Goal: Task Accomplishment & Management: Manage account settings

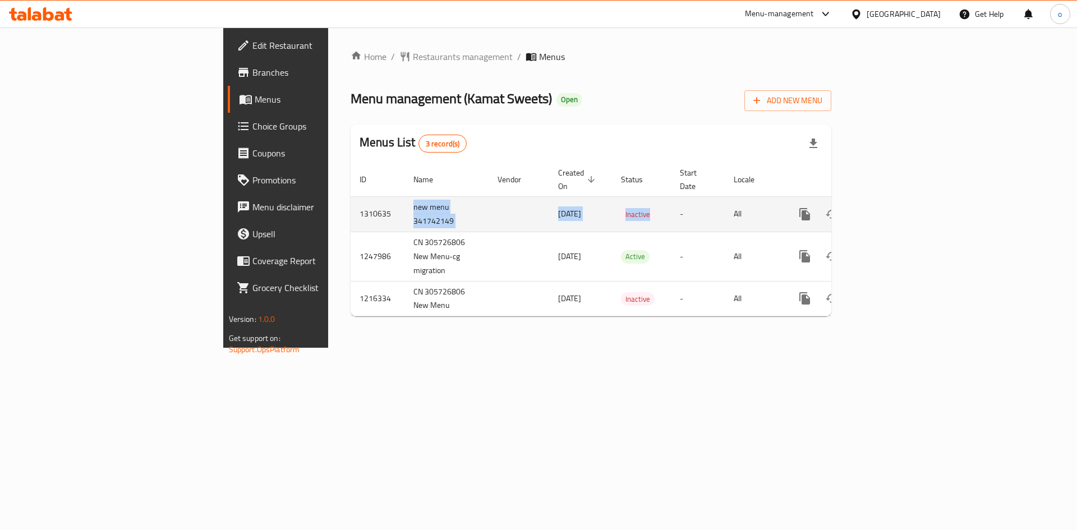
drag, startPoint x: 258, startPoint y: 191, endPoint x: 581, endPoint y: 214, distance: 323.4
click at [581, 214] on tr "1310635 new menu 341742149 [DATE] Inactive - All" at bounding box center [630, 213] width 558 height 35
click at [899, 201] on link "enhanced table" at bounding box center [885, 214] width 27 height 27
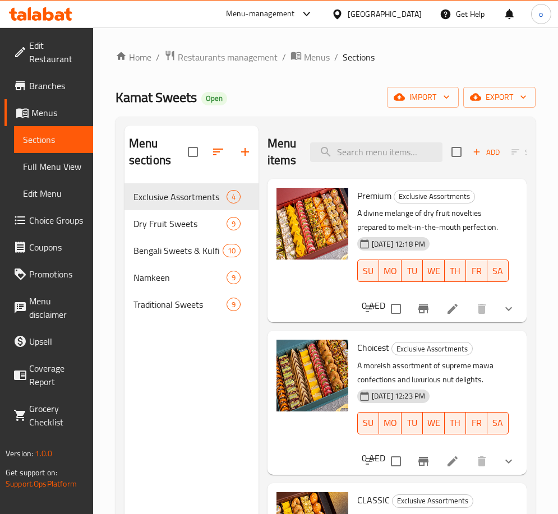
click at [502, 307] on icon "show more" at bounding box center [508, 308] width 13 height 13
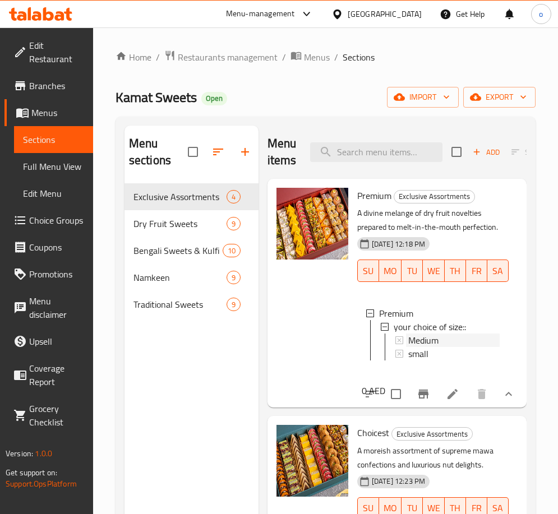
click at [441, 342] on div "Medium" at bounding box center [453, 340] width 91 height 13
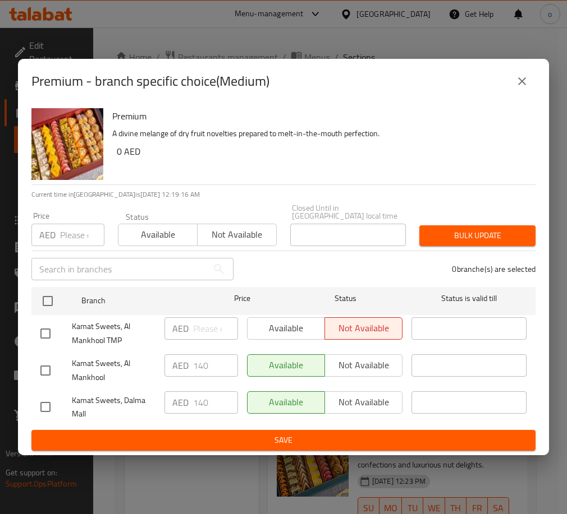
click at [523, 73] on button "close" at bounding box center [521, 81] width 27 height 27
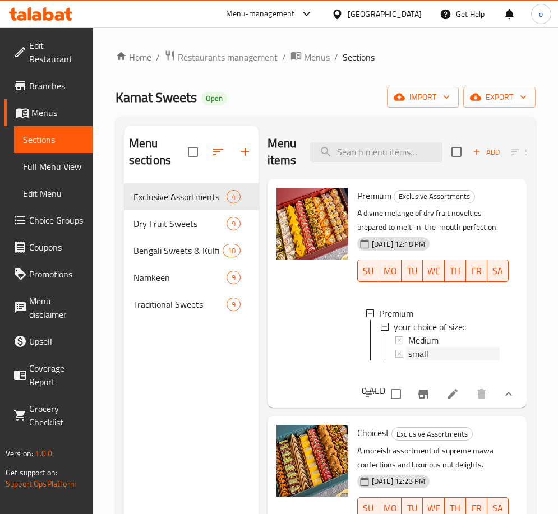
click at [430, 356] on div "small" at bounding box center [453, 353] width 91 height 13
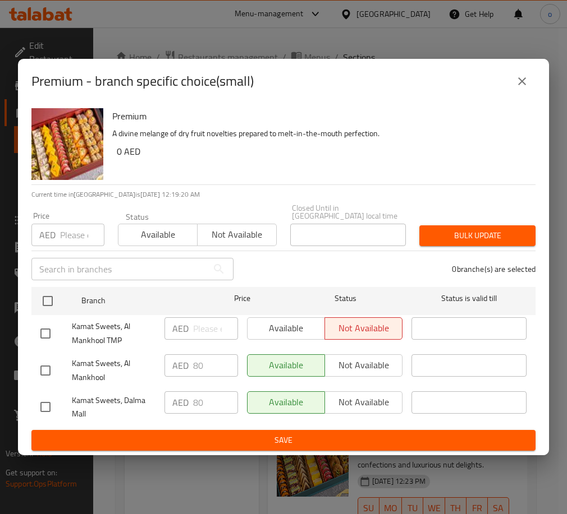
click at [521, 82] on icon "close" at bounding box center [522, 81] width 8 height 8
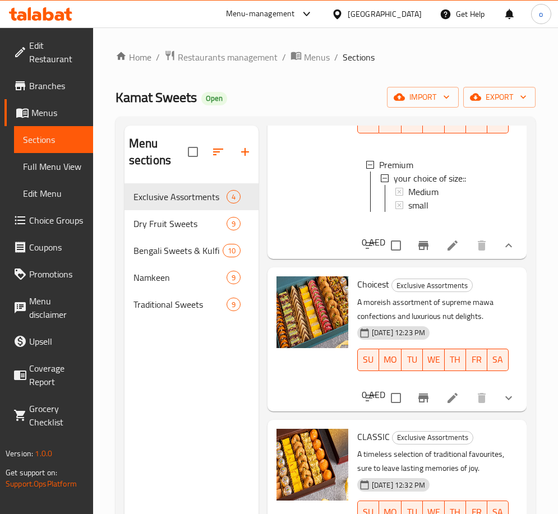
scroll to position [168, 0]
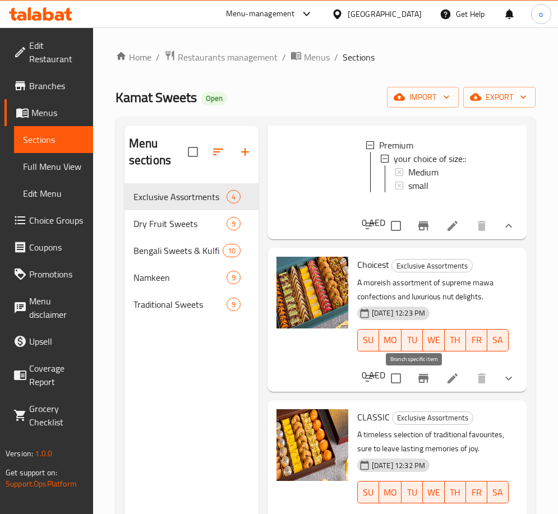
click at [418, 383] on icon "Branch-specific-item" at bounding box center [423, 378] width 10 height 9
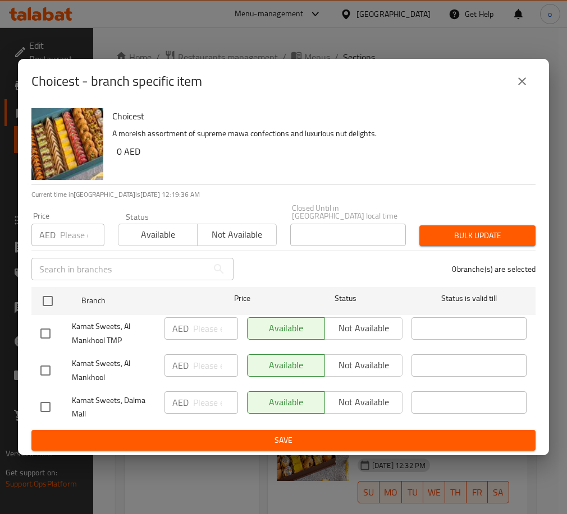
click at [526, 81] on icon "close" at bounding box center [521, 81] width 13 height 13
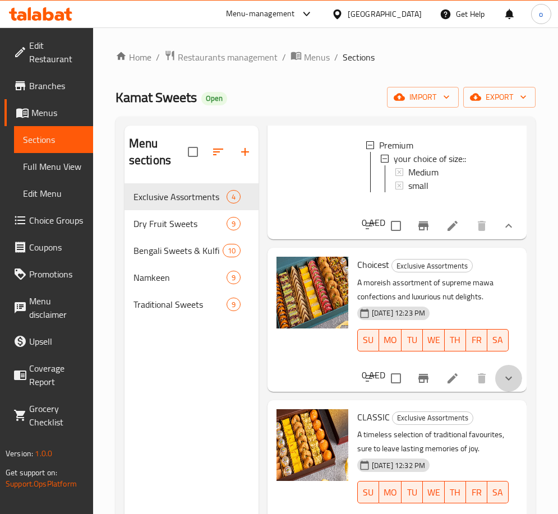
click at [495, 380] on button "show more" at bounding box center [508, 378] width 27 height 27
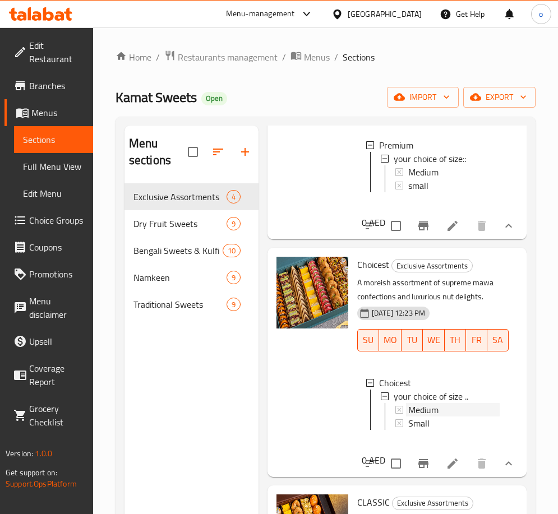
click at [422, 417] on span "Medium" at bounding box center [423, 409] width 30 height 13
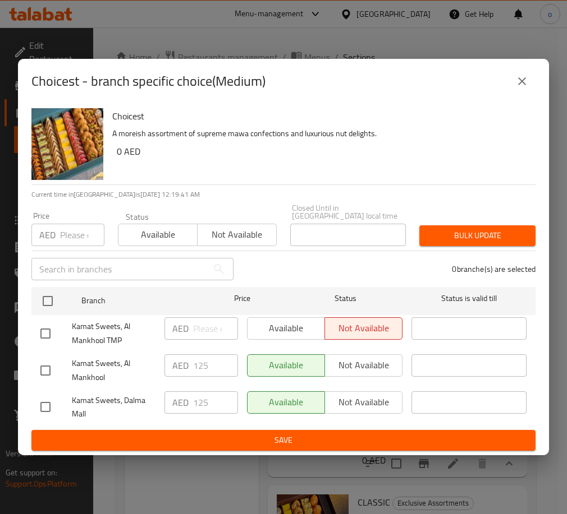
click at [521, 76] on icon "close" at bounding box center [521, 81] width 13 height 13
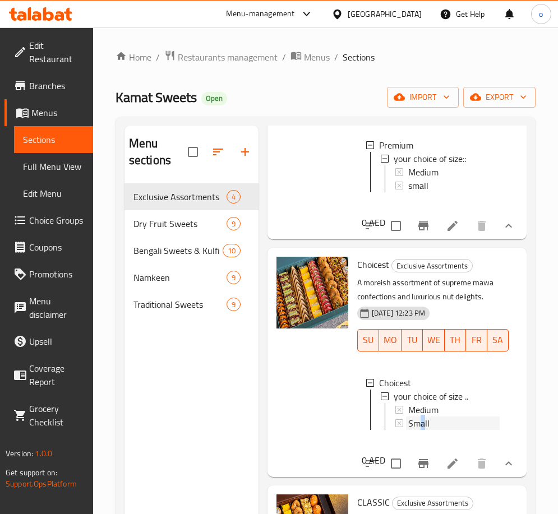
click at [423, 430] on span "Small" at bounding box center [418, 423] width 21 height 13
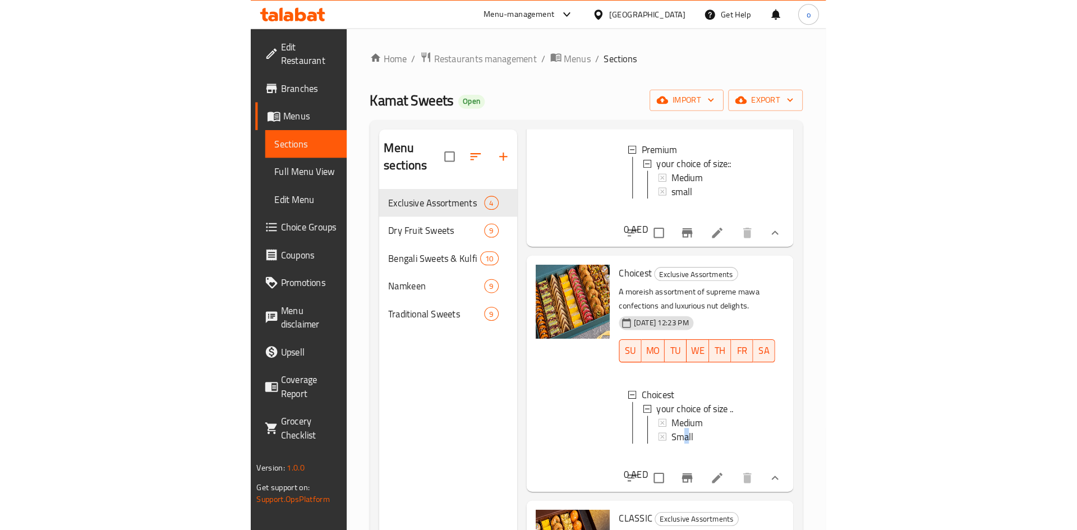
scroll to position [2, 0]
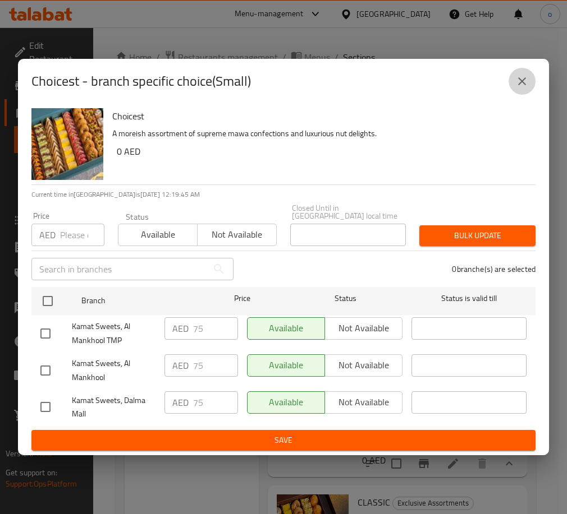
click at [518, 82] on icon "close" at bounding box center [521, 81] width 13 height 13
